Goal: Information Seeking & Learning: Understand process/instructions

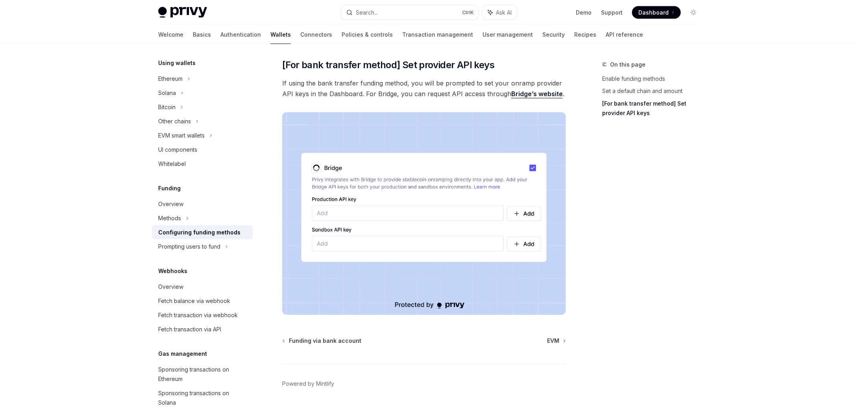
scroll to position [669, 0]
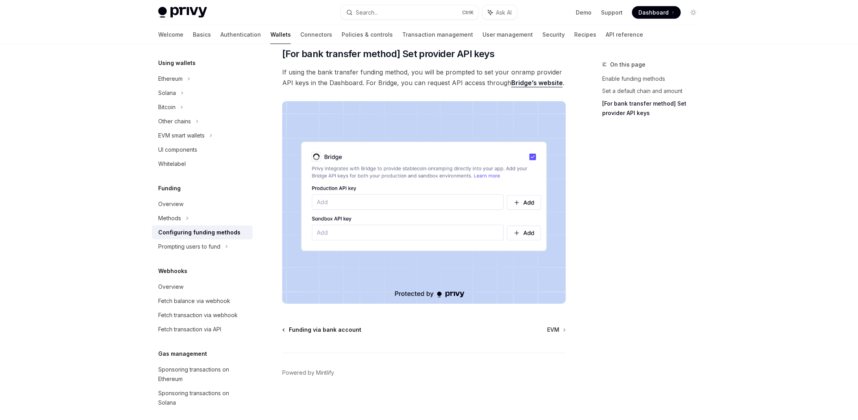
click at [335, 328] on span "Funding via bank account" at bounding box center [325, 330] width 72 height 8
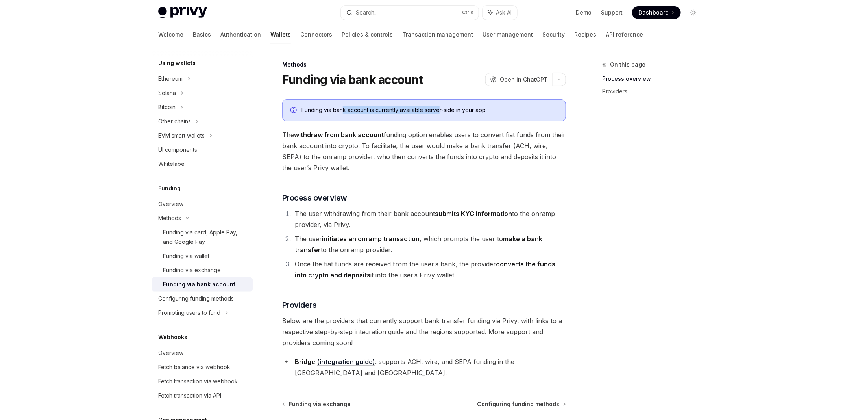
drag, startPoint x: 342, startPoint y: 109, endPoint x: 447, endPoint y: 110, distance: 104.4
click at [444, 110] on div "Funding via bank account is currently available server-side in your app." at bounding box center [430, 110] width 256 height 9
click at [450, 109] on div "Funding via bank account is currently available server-side in your app." at bounding box center [430, 110] width 256 height 9
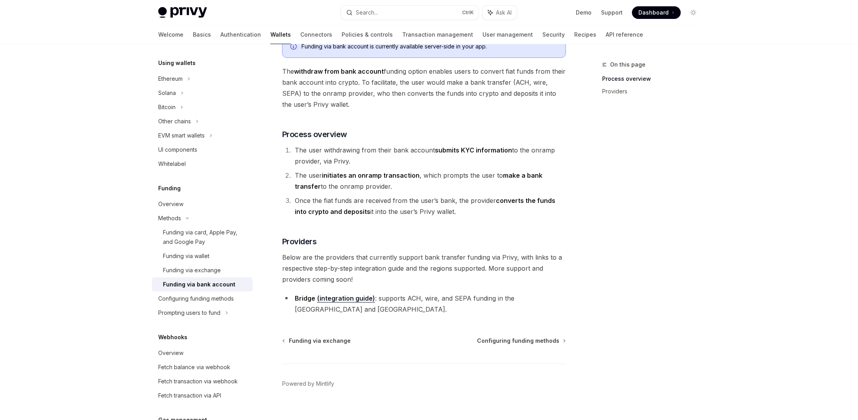
scroll to position [63, 0]
click at [186, 203] on div "Overview" at bounding box center [203, 203] width 90 height 9
type textarea "*"
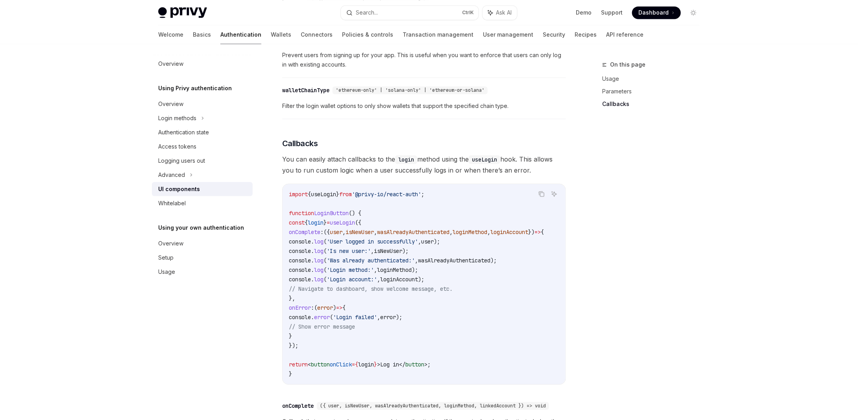
scroll to position [1024, 0]
